Goal: Answer question/provide support: Share knowledge or assist other users

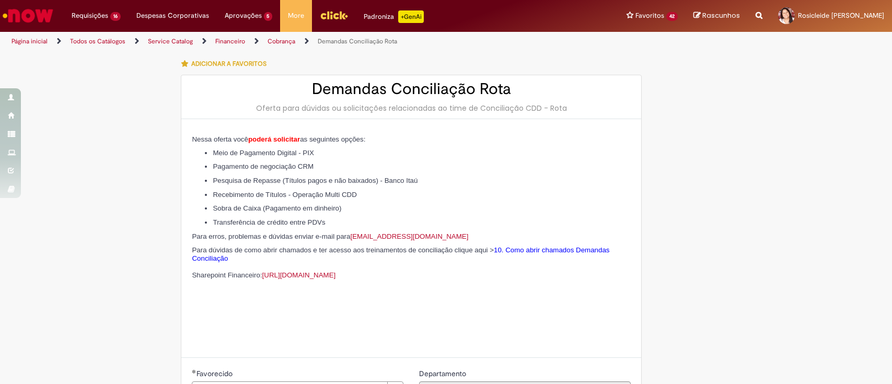
select select "**********"
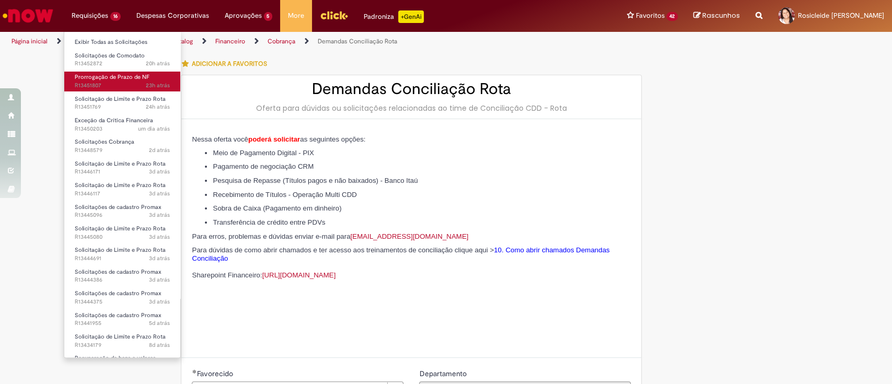
click at [130, 80] on span "Prorrogação de Prazo de NF" at bounding box center [112, 77] width 75 height 8
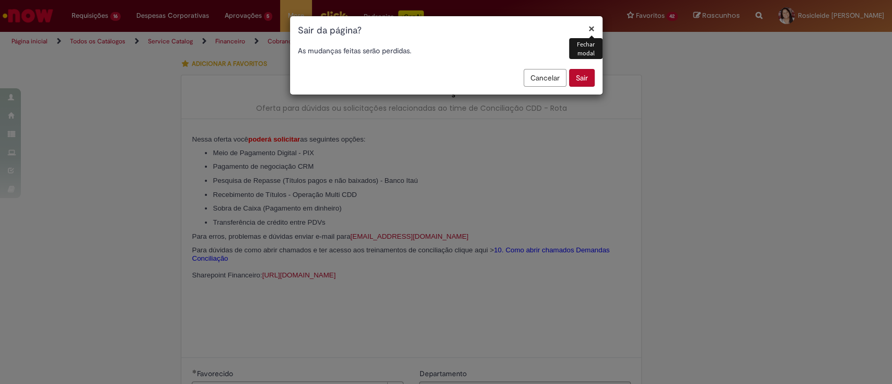
click at [583, 82] on button "Sair" at bounding box center [582, 78] width 26 height 18
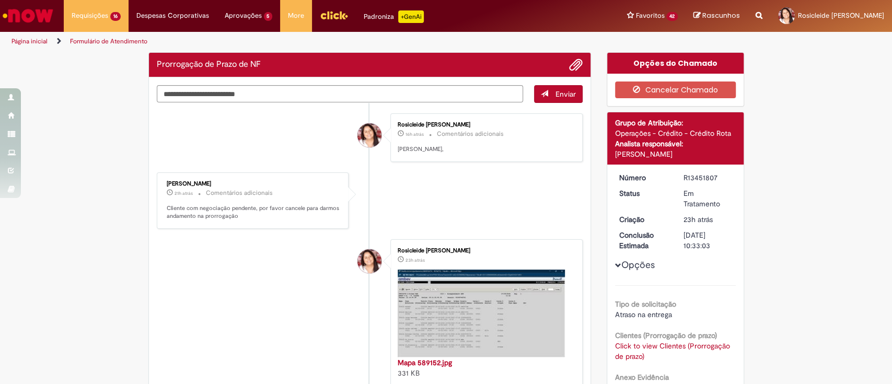
click at [687, 172] on div "R13451807" at bounding box center [708, 177] width 49 height 10
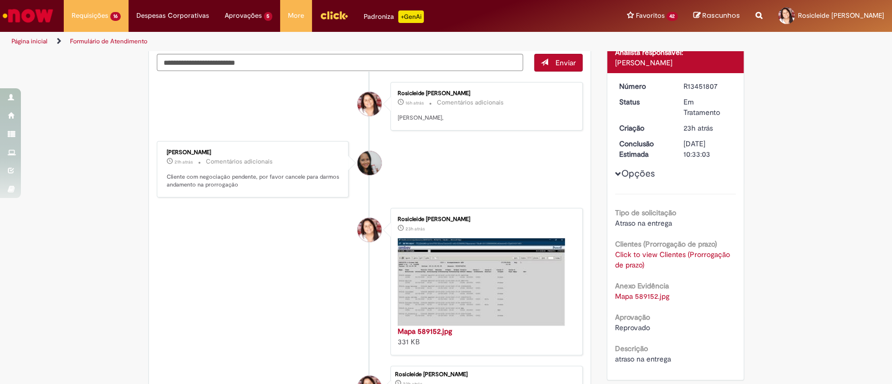
scroll to position [70, 0]
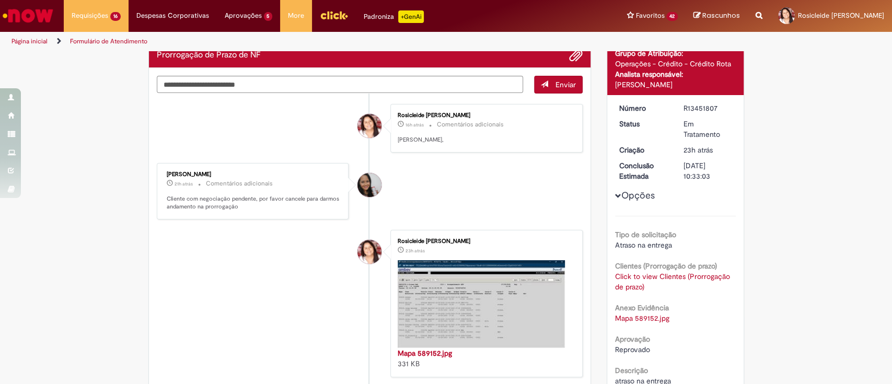
click at [0, 0] on button "Opções" at bounding box center [0, 0] width 0 height 0
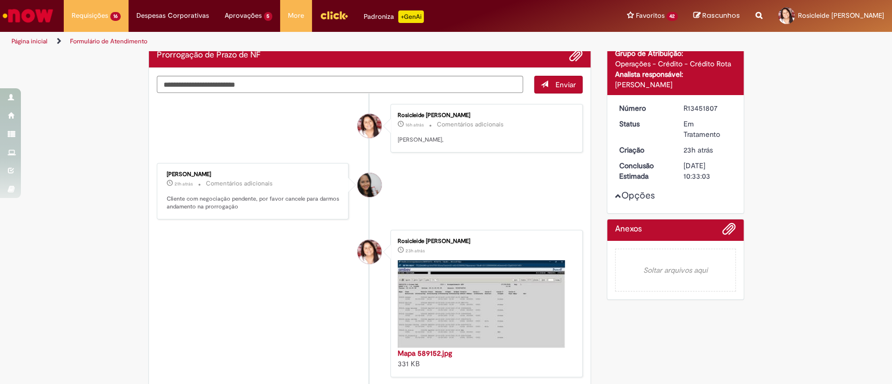
click at [0, 0] on button "Opções" at bounding box center [0, 0] width 0 height 0
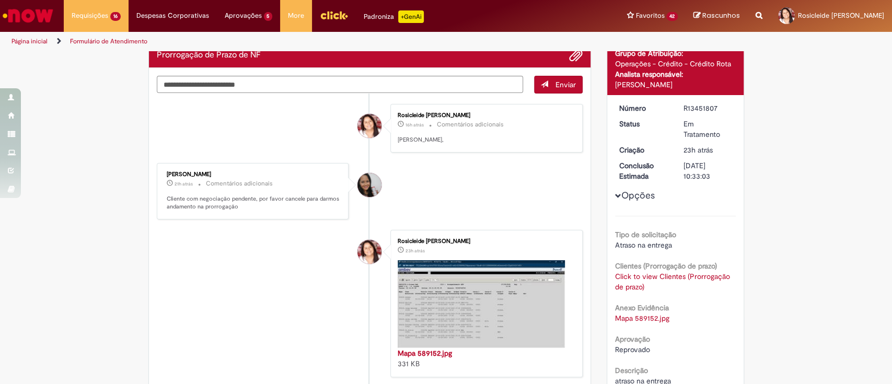
scroll to position [139, 0]
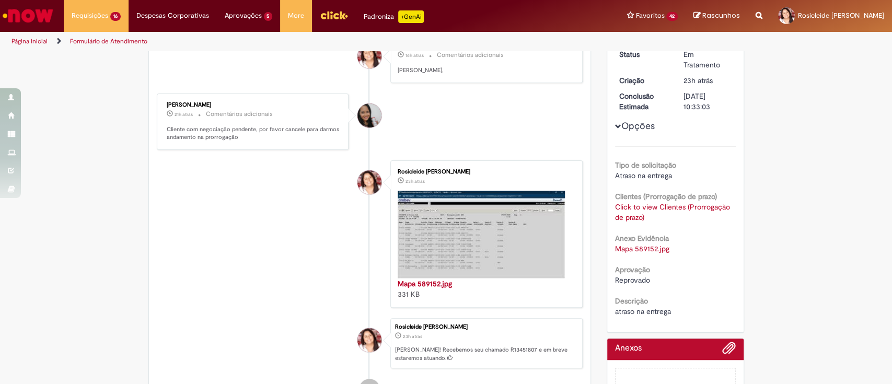
click at [690, 208] on link "Click to view Clientes (Prorrogação de prazo)" at bounding box center [672, 212] width 115 height 20
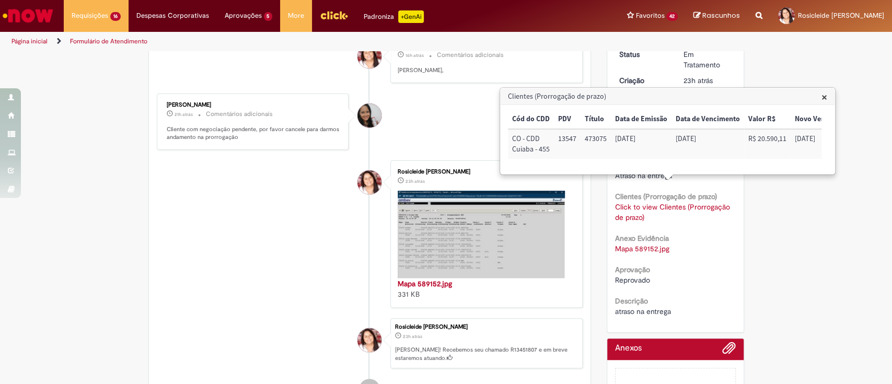
click at [569, 139] on td "13547" at bounding box center [567, 144] width 27 height 30
copy td "13547"
click at [337, 253] on li "Rosicleide De Fatima Cabral Moraes 23h atrás 23 horas atrás Mapa 589152.jpg 331…" at bounding box center [370, 233] width 426 height 147
click at [826, 96] on span "×" at bounding box center [825, 97] width 6 height 14
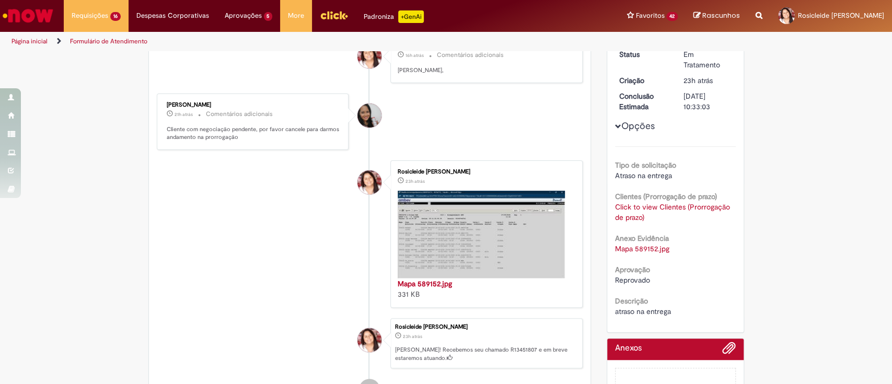
scroll to position [0, 0]
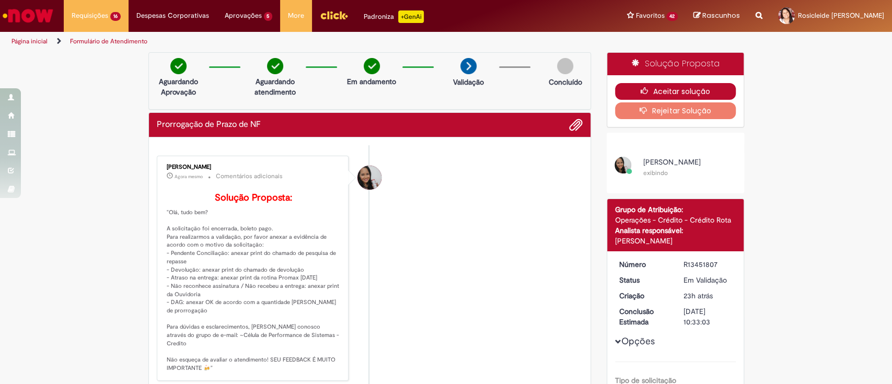
click at [641, 92] on icon "button" at bounding box center [647, 90] width 13 height 7
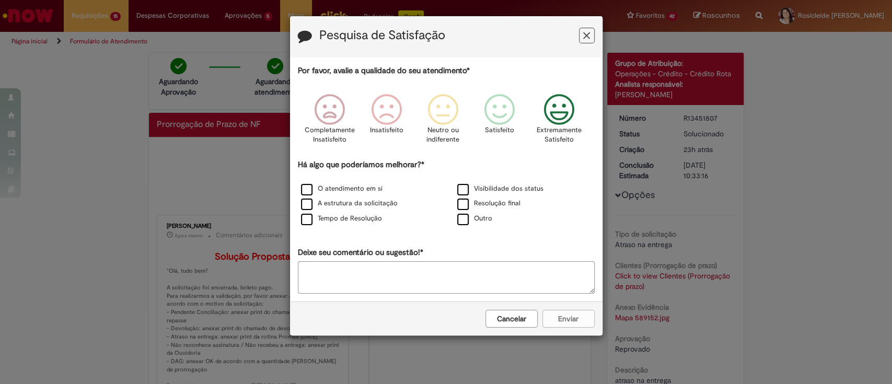
click at [562, 110] on icon "Feedback" at bounding box center [558, 109] width 39 height 31
click at [365, 222] on label "Tempo de Resolução" at bounding box center [341, 219] width 81 height 10
click at [470, 221] on label "Outro" at bounding box center [474, 219] width 35 height 10
click at [494, 210] on div "Resolução final" at bounding box center [524, 204] width 154 height 13
click at [503, 186] on label "Visibilidade dos status" at bounding box center [500, 189] width 86 height 10
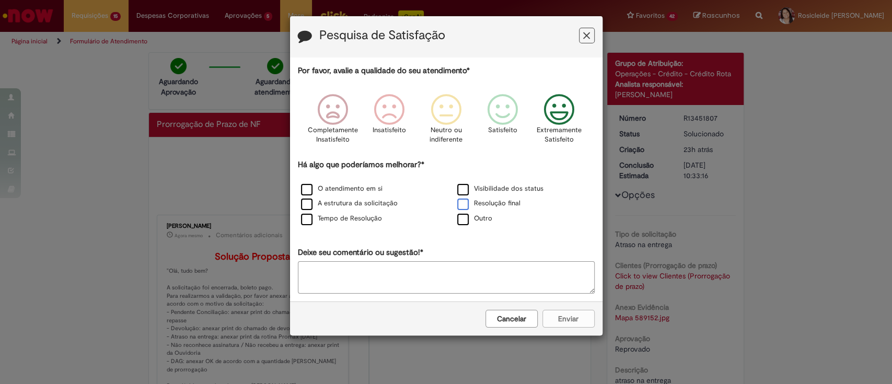
click at [502, 204] on label "Resolução final" at bounding box center [488, 204] width 63 height 10
click at [552, 115] on icon "Feedback" at bounding box center [558, 109] width 39 height 31
drag, startPoint x: 478, startPoint y: 218, endPoint x: 486, endPoint y: 224, distance: 10.1
click at [478, 218] on label "Outro" at bounding box center [474, 219] width 35 height 10
click at [571, 316] on button "Enviar" at bounding box center [569, 319] width 52 height 18
